Goal: Check status: Check status

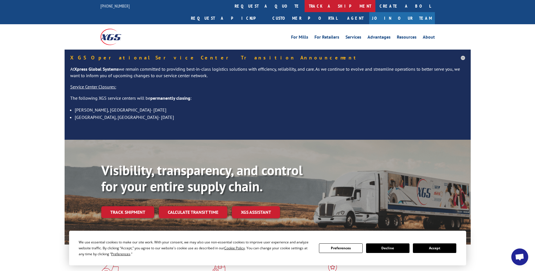
click at [305, 9] on link "track a shipment" at bounding box center [340, 6] width 71 height 12
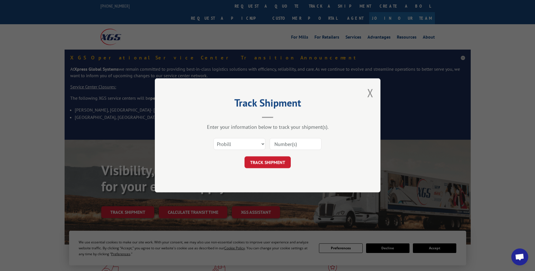
click at [295, 140] on input at bounding box center [296, 145] width 52 height 12
paste input "17014055"
type input "17014055"
click at [270, 164] on button "TRACK SHIPMENT" at bounding box center [268, 163] width 46 height 12
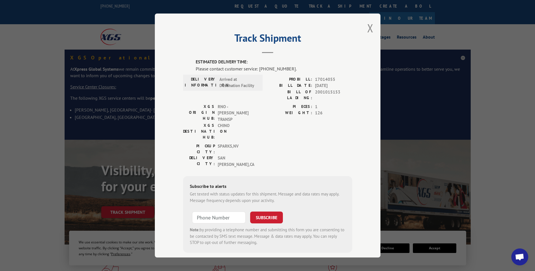
click at [372, 30] on div "Track Shipment ESTIMATED DELIVERY TIME: Please contact customer service: [PHONE…" at bounding box center [268, 136] width 226 height 244
click at [371, 30] on div "Track Shipment ESTIMATED DELIVERY TIME: Please contact customer service: [PHONE…" at bounding box center [268, 136] width 226 height 244
click at [258, 6] on div "Track Shipment ESTIMATED DELIVERY TIME: Please contact customer service: [PHONE…" at bounding box center [267, 135] width 535 height 271
click at [370, 29] on button "Close modal" at bounding box center [370, 28] width 6 height 15
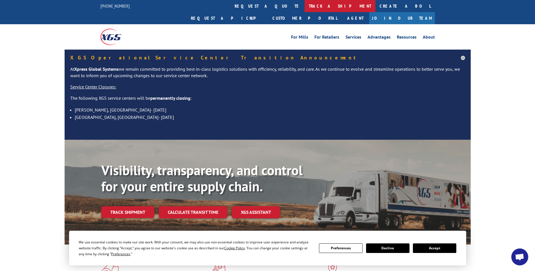
click at [305, 7] on link "track a shipment" at bounding box center [340, 6] width 71 height 12
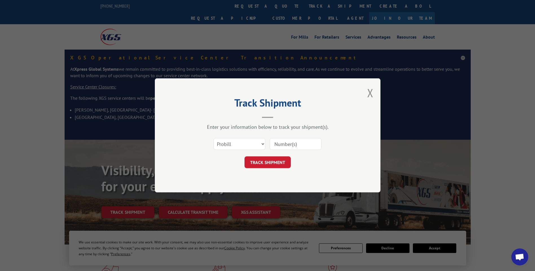
click at [311, 147] on input at bounding box center [296, 145] width 52 height 12
paste input "17014175 17014182 17014172 17014184 17014186 17014183 17014238"
type input "17014175 17014182 17014172 17014184 17014186 17014183 17014238"
click at [251, 159] on button "TRACK SHIPMENT" at bounding box center [268, 163] width 46 height 12
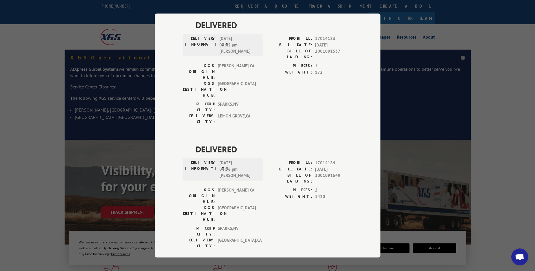
scroll to position [0, 0]
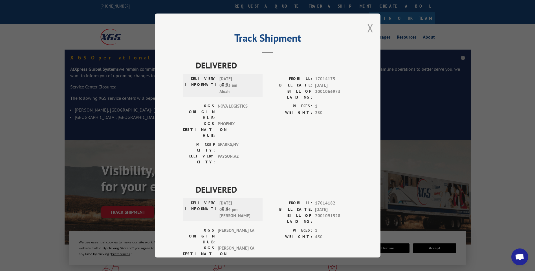
click at [370, 32] on button "Close modal" at bounding box center [370, 28] width 6 height 15
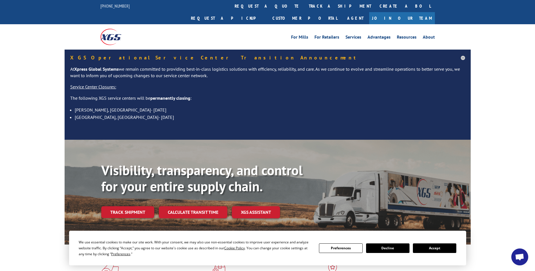
click at [305, 4] on link "track a shipment" at bounding box center [340, 6] width 71 height 12
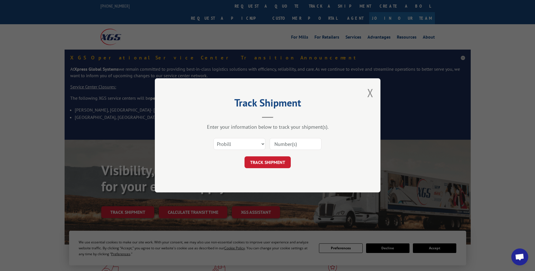
click at [306, 143] on input at bounding box center [296, 145] width 52 height 12
paste input "17014174 17014173 17014188"
type input "17014174 17014173 17014188"
click at [267, 163] on button "TRACK SHIPMENT" at bounding box center [268, 163] width 46 height 12
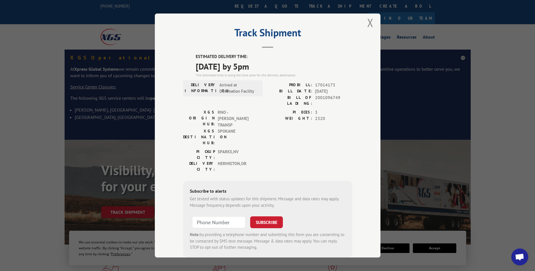
scroll to position [0, 0]
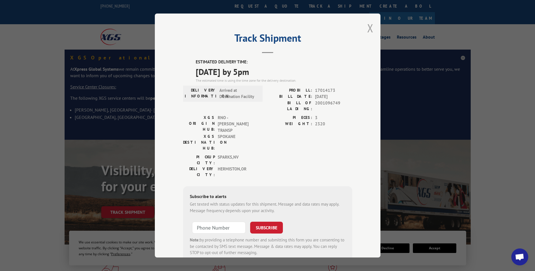
drag, startPoint x: 367, startPoint y: 31, endPoint x: 314, endPoint y: 3, distance: 60.6
click at [367, 30] on button "Close modal" at bounding box center [370, 28] width 6 height 15
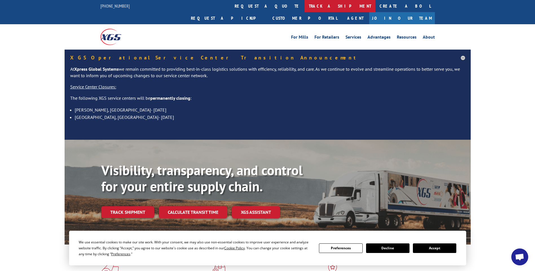
click at [305, 6] on link "track a shipment" at bounding box center [340, 6] width 71 height 12
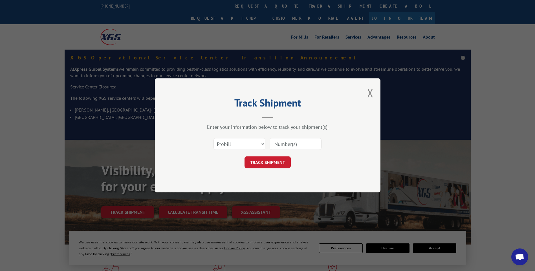
click at [301, 144] on input at bounding box center [296, 145] width 52 height 12
paste input "17014239 17014250 17014242 17014249 17014243 17014246 17014244 17014248 1701424…"
type input "17014239 17014250 17014242 17014249 17014243 17014246 17014244 17014248 1701424…"
click at [261, 165] on button "TRACK SHIPMENT" at bounding box center [268, 163] width 46 height 12
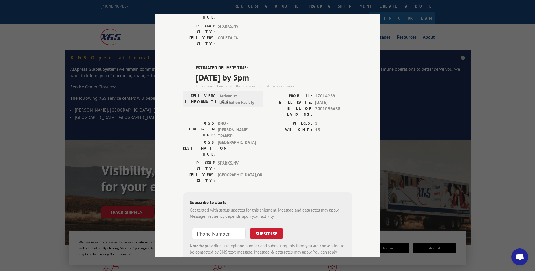
scroll to position [0, 0]
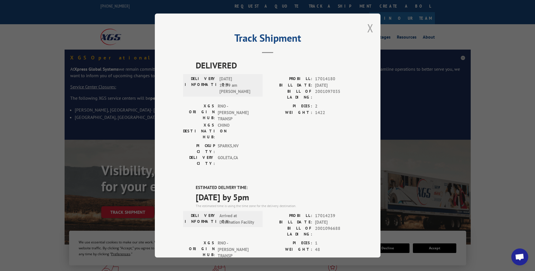
click at [367, 27] on button "Close modal" at bounding box center [370, 28] width 6 height 15
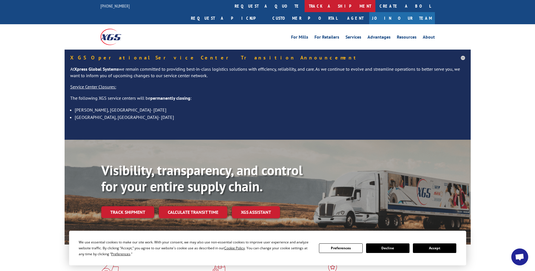
click at [305, 4] on link "track a shipment" at bounding box center [340, 6] width 71 height 12
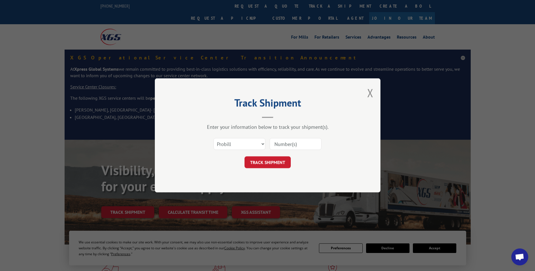
click at [310, 141] on input at bounding box center [296, 145] width 52 height 12
paste input "17014236 17014233 17014251 17014252 17014256 17014253 17014255 17014254"
type input "17014236 17014233 17014251 17014252 17014256 17014253 17014255 17014254"
click at [256, 162] on button "TRACK SHIPMENT" at bounding box center [268, 163] width 46 height 12
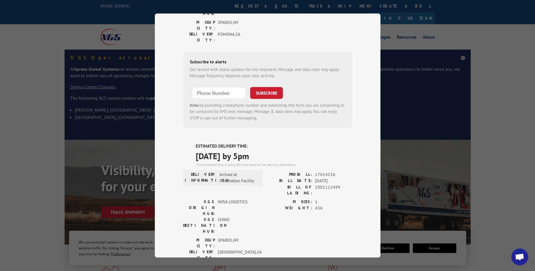
scroll to position [0, 0]
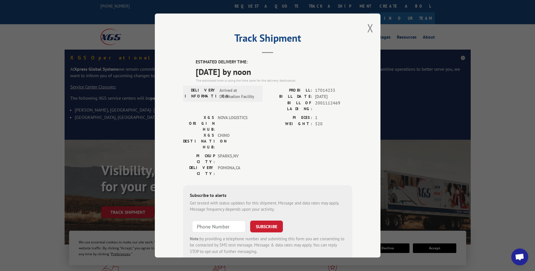
click at [372, 30] on div "Track Shipment ESTIMATED DELIVERY TIME: [DATE] by noon The estimated time is us…" at bounding box center [268, 136] width 226 height 244
click at [371, 30] on button "Close modal" at bounding box center [370, 28] width 6 height 15
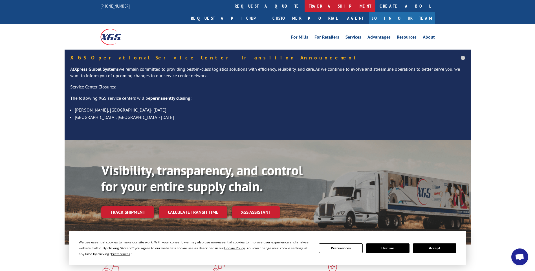
click at [305, 6] on link "track a shipment" at bounding box center [340, 6] width 71 height 12
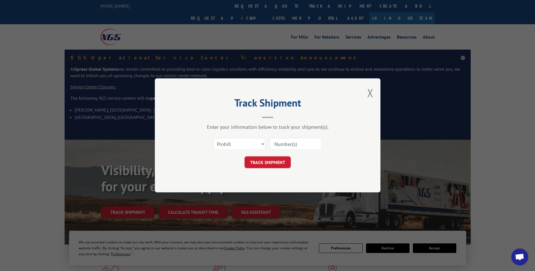
click at [294, 143] on input at bounding box center [296, 145] width 52 height 12
paste input "17014194 17014191 17014178 17014190 17014198 17014203 17014196 17014204 1701420…"
type input "17014194 17014191 17014178 17014190 17014198 17014203 17014196 17014204 1701420…"
click at [273, 165] on button "TRACK SHIPMENT" at bounding box center [268, 163] width 46 height 12
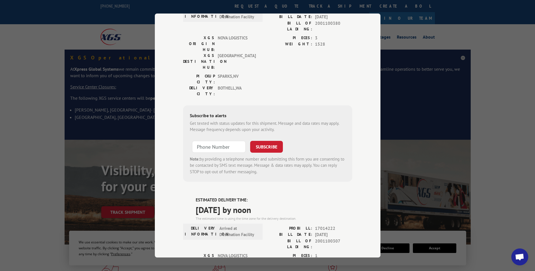
scroll to position [0, 0]
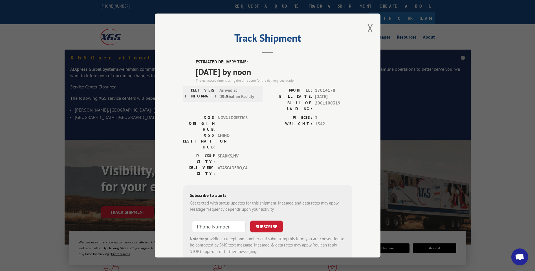
click at [371, 30] on div "Track Shipment ESTIMATED DELIVERY TIME: [DATE] by noon The estimated time is us…" at bounding box center [268, 136] width 226 height 244
drag, startPoint x: 368, startPoint y: 31, endPoint x: 273, endPoint y: 1, distance: 99.7
click at [368, 31] on button "Close modal" at bounding box center [370, 28] width 6 height 15
